Goal: Task Accomplishment & Management: Complete application form

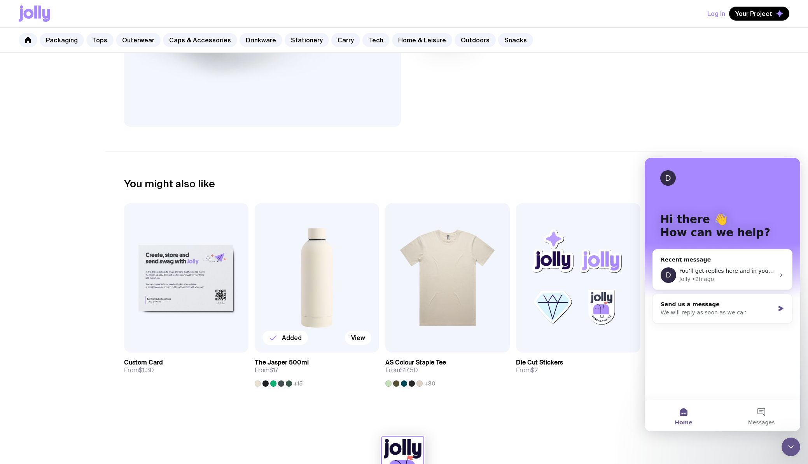
scroll to position [316, 0]
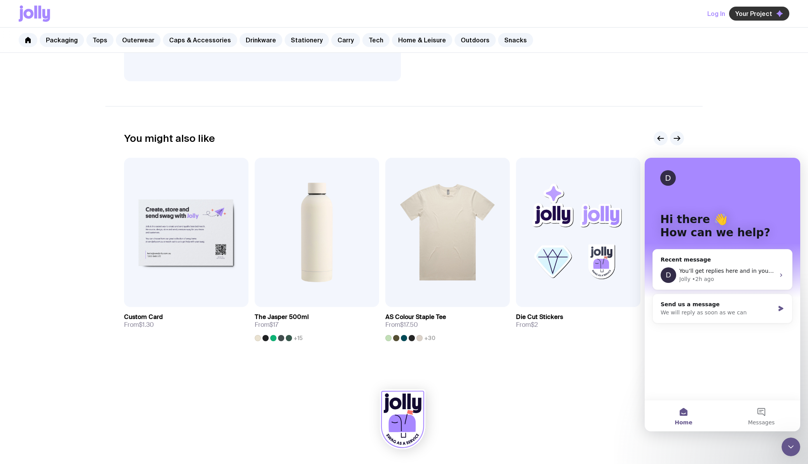
click at [764, 9] on button "Your Project" at bounding box center [759, 14] width 60 height 14
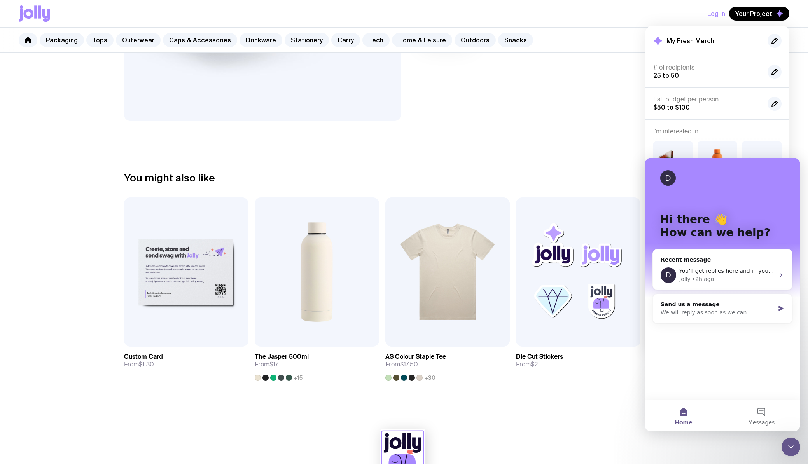
scroll to position [0, 0]
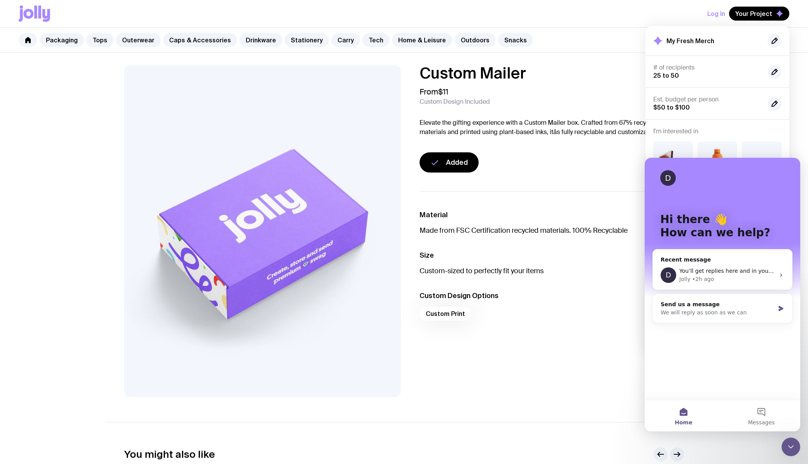
scroll to position [120, 0]
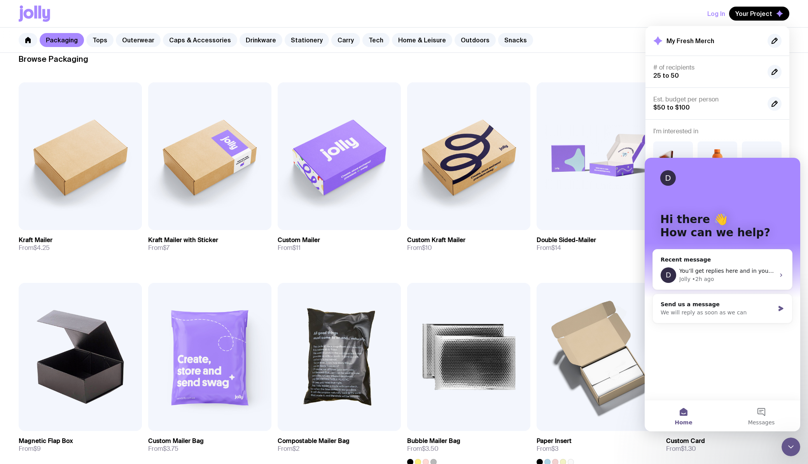
click at [791, 454] on div "Close Intercom Messenger" at bounding box center [790, 447] width 19 height 19
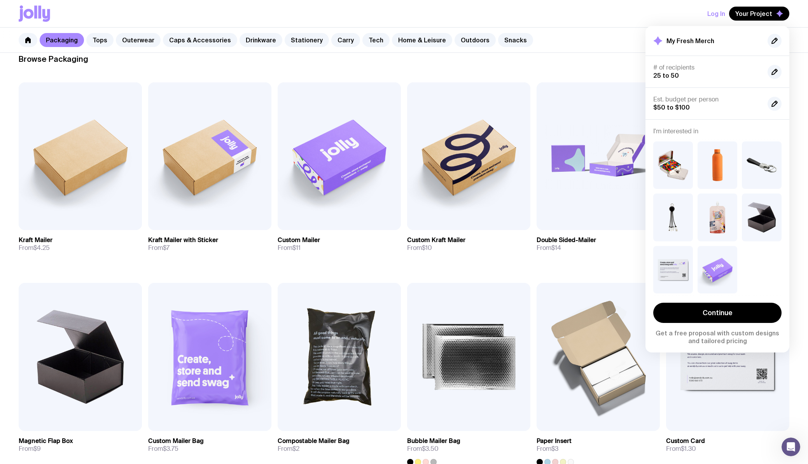
scroll to position [0, 0]
click at [670, 161] on img at bounding box center [673, 164] width 40 height 47
click at [727, 313] on link "Continue" at bounding box center [717, 313] width 128 height 20
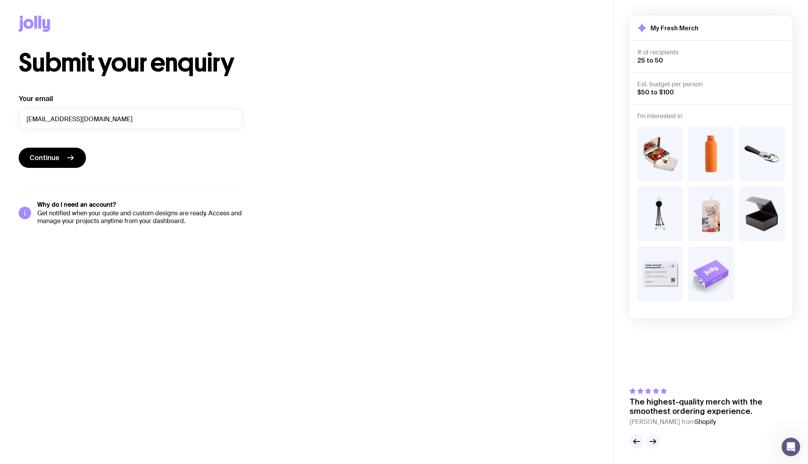
click at [768, 154] on img at bounding box center [762, 153] width 46 height 55
click at [659, 211] on img at bounding box center [660, 213] width 46 height 55
click at [633, 439] on icon "button" at bounding box center [636, 441] width 9 height 9
